Goal: Task Accomplishment & Management: Manage account settings

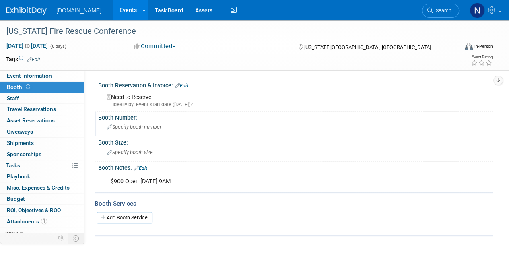
click at [137, 127] on span "Specify booth number" at bounding box center [134, 127] width 54 height 6
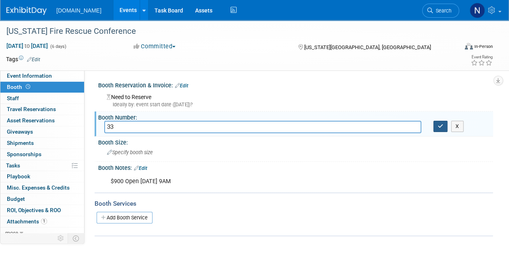
type input "33"
click at [437, 127] on icon "button" at bounding box center [440, 125] width 6 height 5
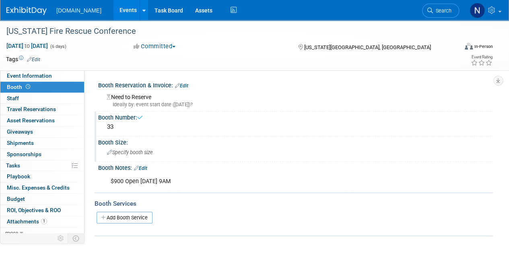
click at [148, 153] on span "Specify booth size" at bounding box center [130, 152] width 46 height 6
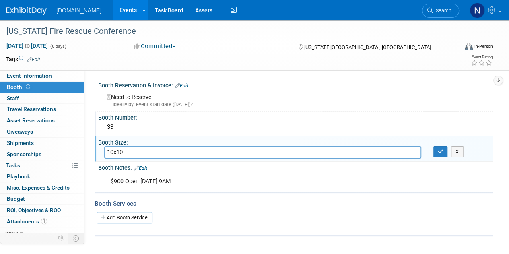
type input "10x10"
click at [197, 185] on div "$900 Open 8/12 9AM" at bounding box center [260, 181] width 310 height 16
click at [143, 167] on link "Edit" at bounding box center [140, 168] width 13 height 6
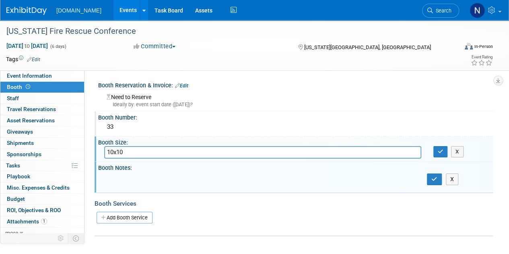
click at [297, 185] on div "$900 Open 8/12 9AM" at bounding box center [260, 181] width 310 height 16
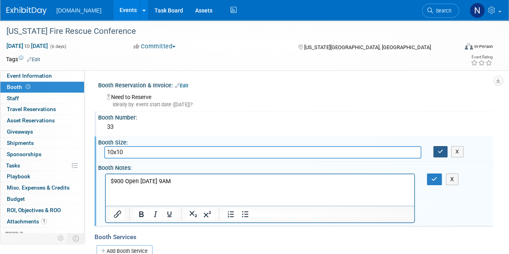
click at [437, 152] on icon "button" at bounding box center [440, 151] width 6 height 5
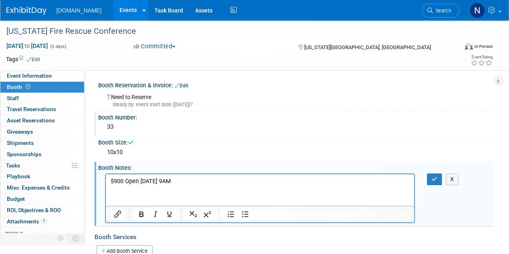
drag, startPoint x: 234, startPoint y: 186, endPoint x: 37, endPoint y: 181, distance: 197.5
click at [106, 181] on html "$900 Open 8/12 9AM" at bounding box center [260, 179] width 308 height 11
drag, startPoint x: 207, startPoint y: 181, endPoint x: 148, endPoint y: 327, distance: 156.9
click at [106, 174] on html "$900 Open 8/12 9AM" at bounding box center [260, 179] width 308 height 11
click at [429, 178] on button "button" at bounding box center [434, 179] width 15 height 12
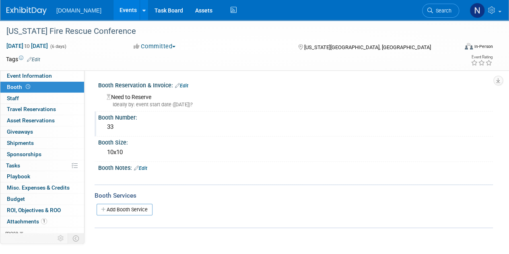
click at [185, 85] on link "Edit" at bounding box center [181, 86] width 13 height 6
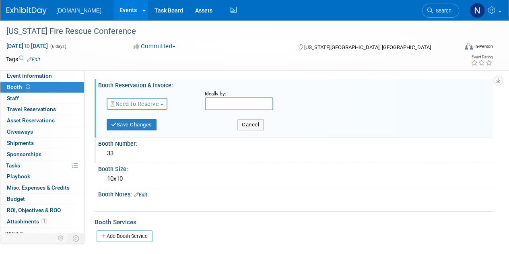
click at [140, 102] on span "Need to Reserve" at bounding box center [135, 104] width 48 height 6
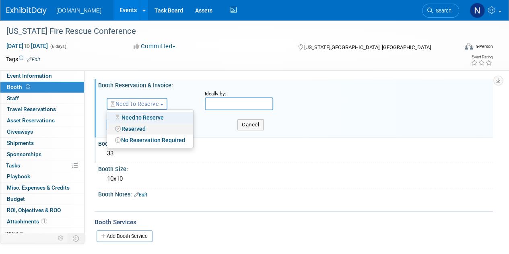
click at [148, 129] on link "Reserved" at bounding box center [150, 128] width 86 height 11
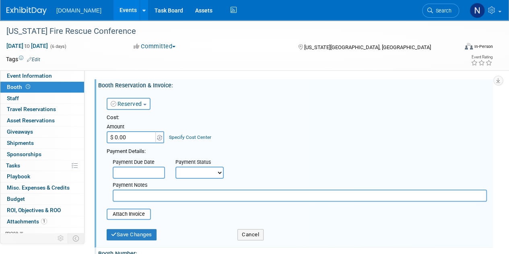
click at [127, 135] on input "$ 0.00" at bounding box center [132, 137] width 50 height 12
type input "$ 850.00"
click at [135, 235] on button "Save Changes" at bounding box center [132, 234] width 50 height 11
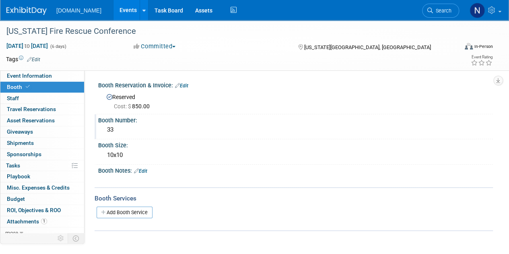
click at [115, 16] on link "Events" at bounding box center [127, 10] width 29 height 20
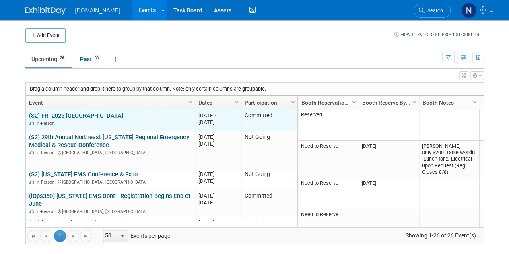
click at [74, 113] on link "(S2) FRI 2025 [GEOGRAPHIC_DATA]" at bounding box center [76, 115] width 94 height 7
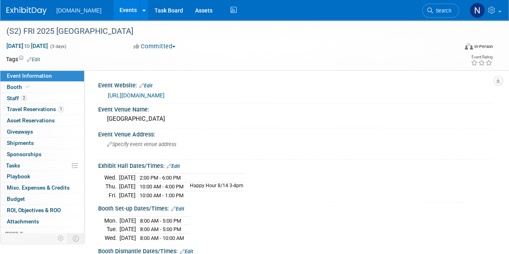
scroll to position [102, 0]
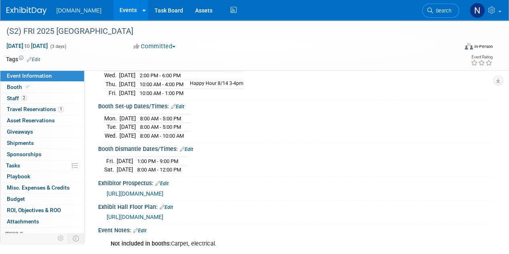
click at [157, 214] on span "https://fri25.mapyourshow.com/8_0/exhview/index.cfm" at bounding box center [135, 217] width 57 height 6
click at [121, 19] on link "Events" at bounding box center [127, 10] width 29 height 20
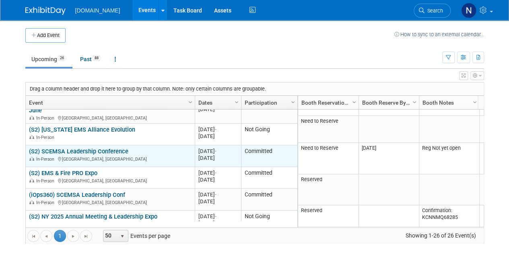
click at [109, 148] on link "(S2) SCEMSA Leadership Conference" at bounding box center [78, 151] width 99 height 7
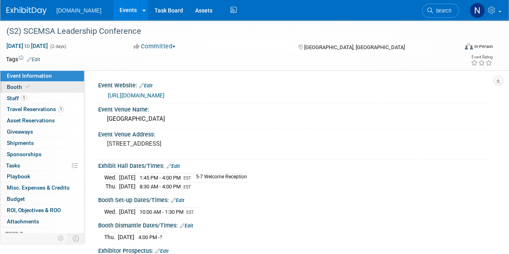
click at [39, 89] on link "Booth" at bounding box center [42, 87] width 84 height 11
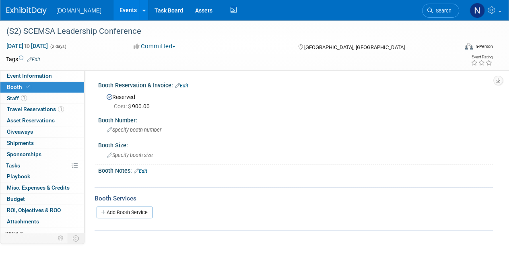
click at [121, 13] on link "Events" at bounding box center [127, 10] width 29 height 20
